Goal: Task Accomplishment & Management: Manage account settings

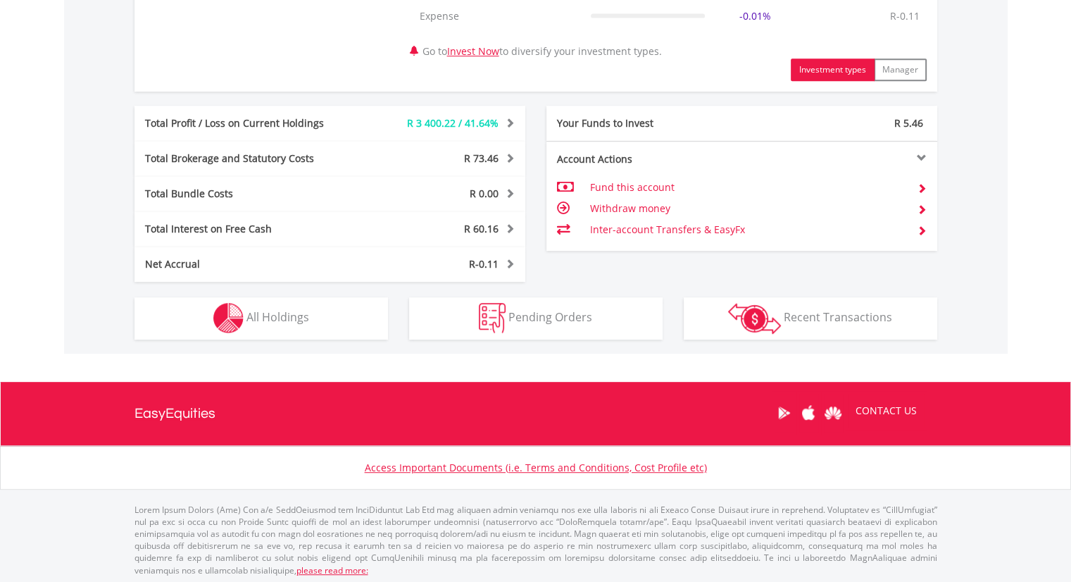
scroll to position [693, 0]
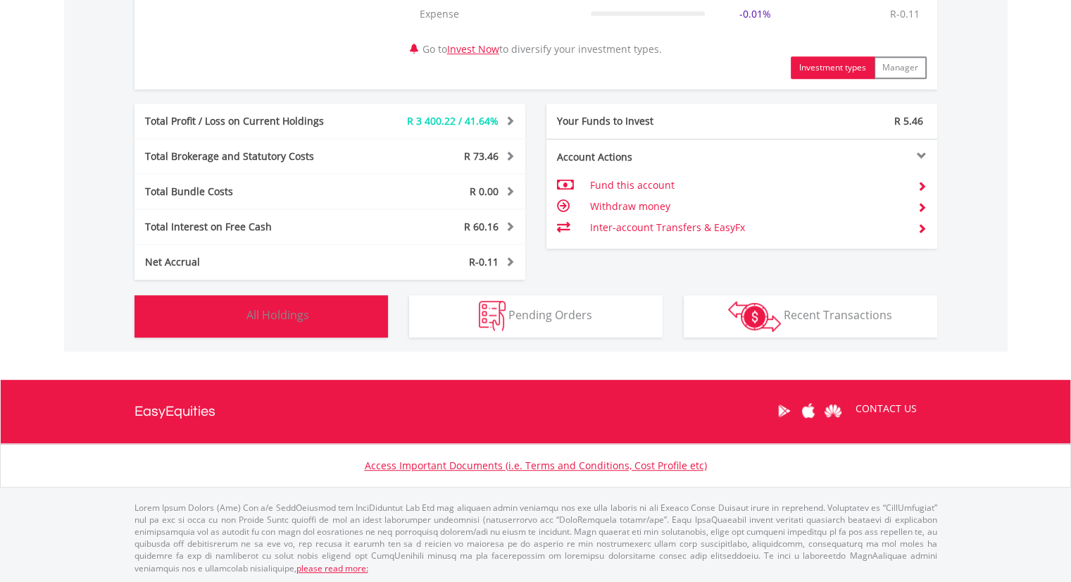
click at [305, 316] on span "All Holdings" at bounding box center [277, 314] width 63 height 15
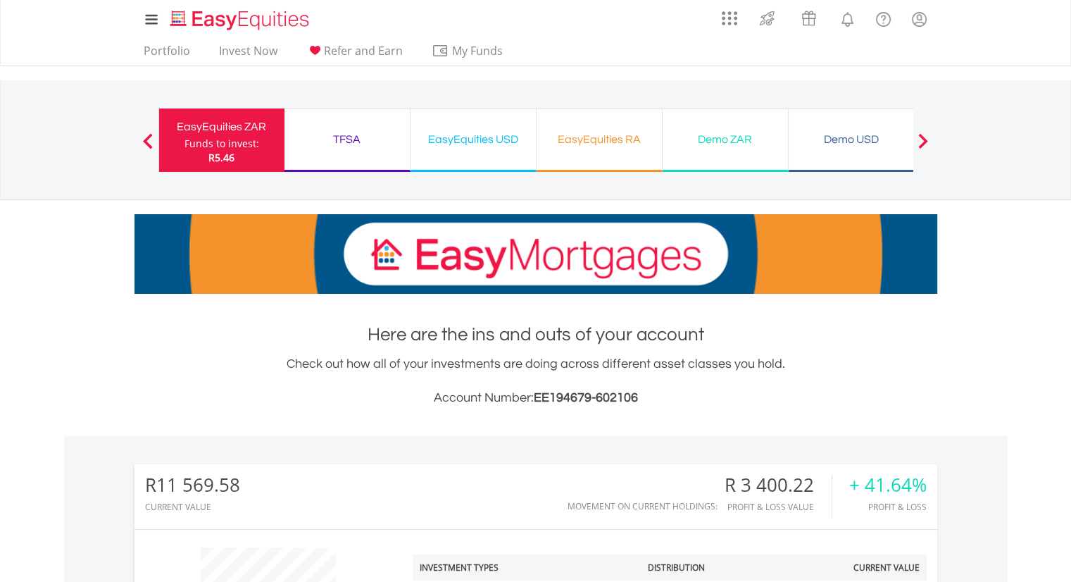
scroll to position [0, 0]
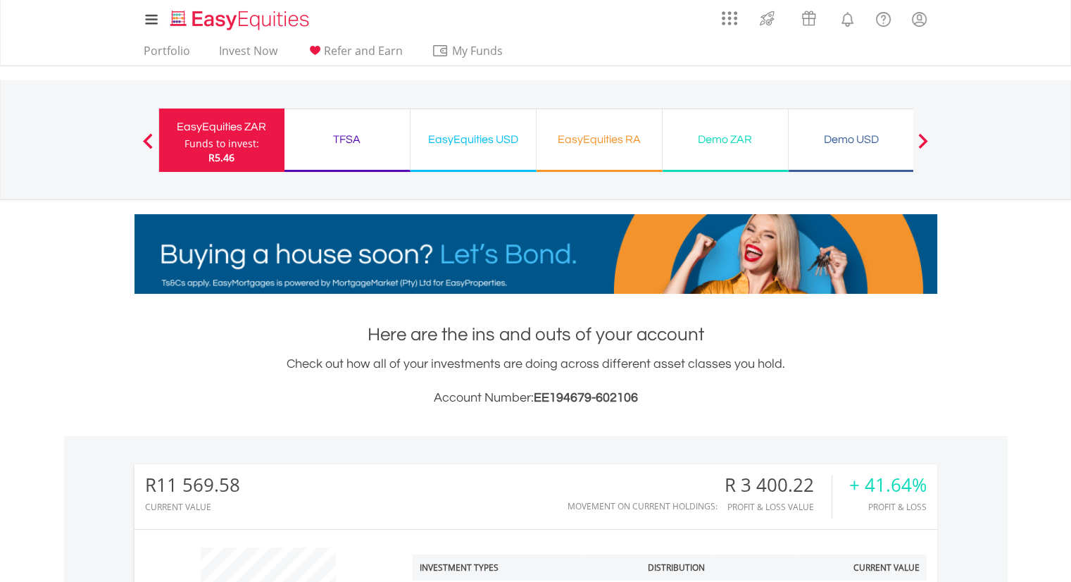
click at [473, 140] on div "EasyEquities USD" at bounding box center [473, 140] width 108 height 20
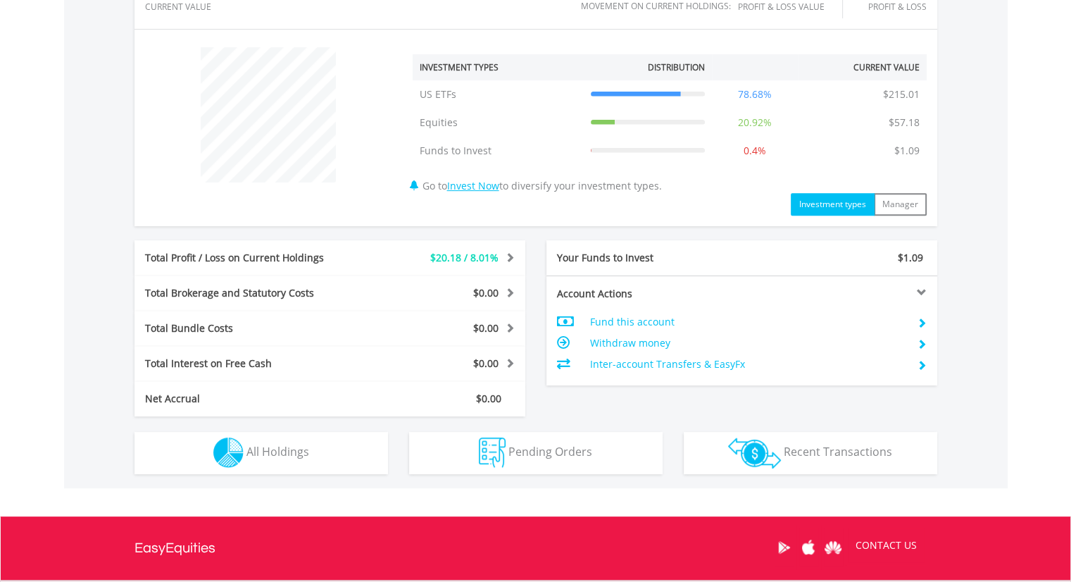
scroll to position [628, 0]
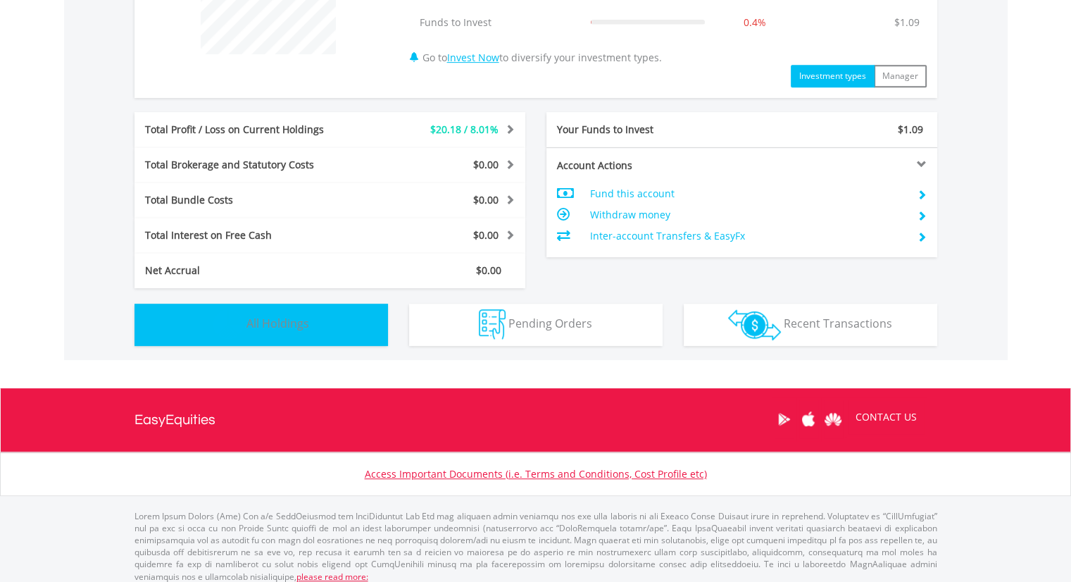
click at [252, 327] on span "All Holdings" at bounding box center [277, 322] width 63 height 15
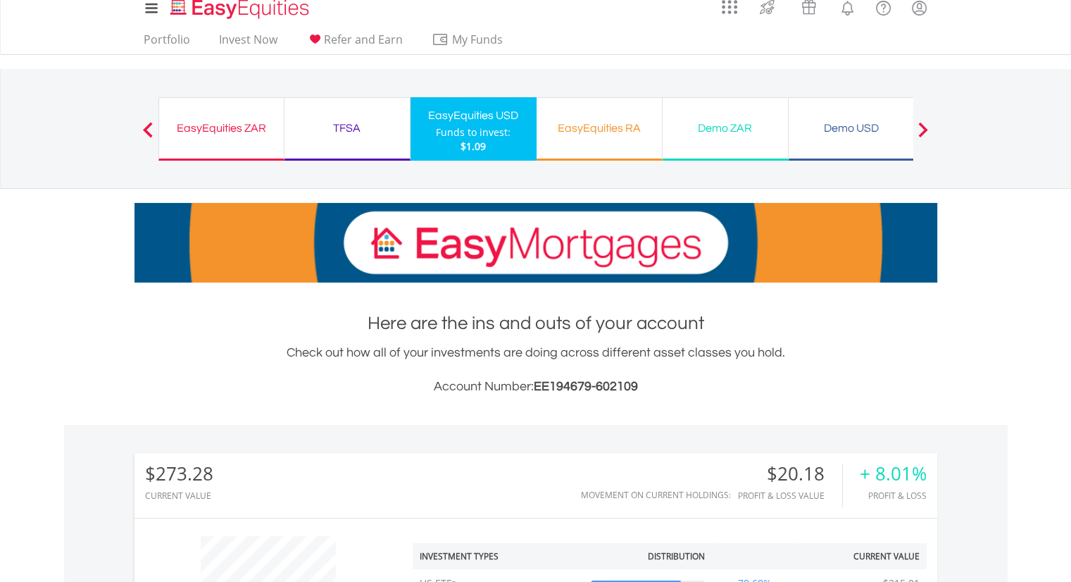
scroll to position [0, 0]
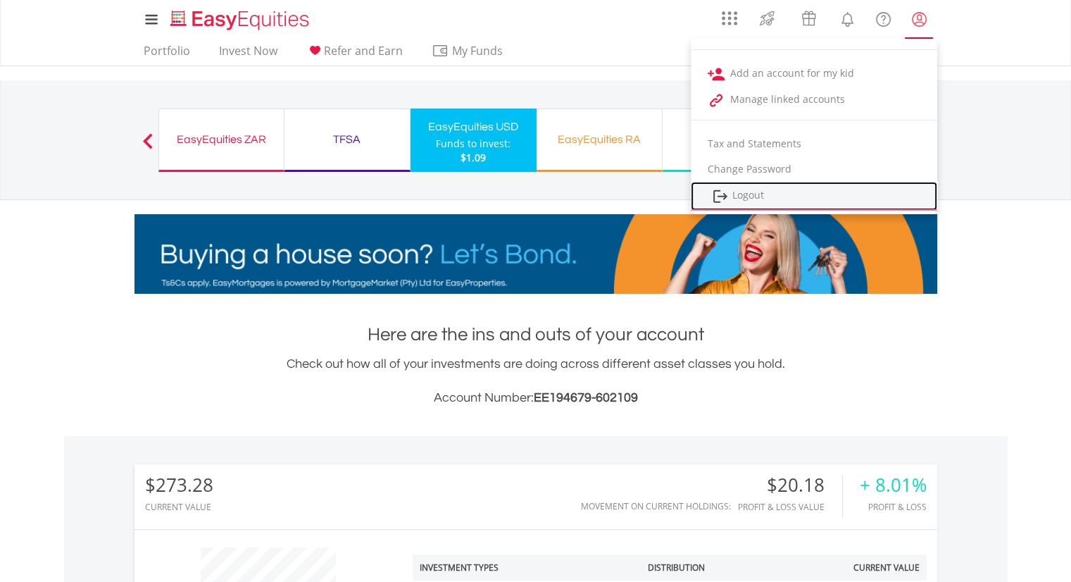
click at [745, 192] on link "Logout" at bounding box center [814, 196] width 246 height 29
